Goal: Task Accomplishment & Management: Contribute content

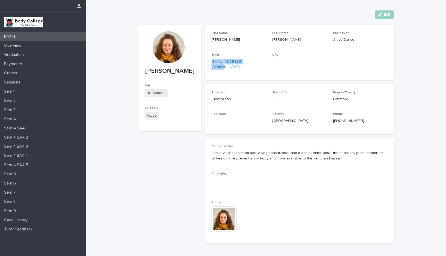
drag, startPoint x: 252, startPoint y: 62, endPoint x: 209, endPoint y: 62, distance: 43.3
click at [209, 62] on div "First Name Fiona Last Name Hanley Profession Artist/ Dancer Email ediblewords@g…" at bounding box center [299, 52] width 189 height 55
copy link "[EMAIL_ADDRESS][DOMAIN_NAME]"
click at [17, 191] on p "Sem 7" at bounding box center [11, 192] width 18 height 5
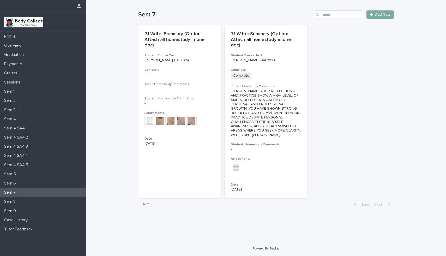
click at [382, 15] on span "Add New" at bounding box center [382, 15] width 15 height 4
drag, startPoint x: 262, startPoint y: 129, endPoint x: 70, endPoint y: 0, distance: 231.2
